Goal: Browse casually

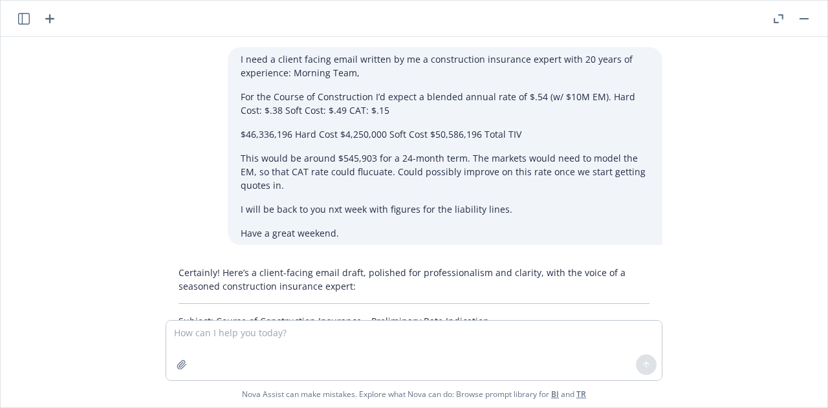
scroll to position [3830, 36]
